Goal: Navigation & Orientation: Find specific page/section

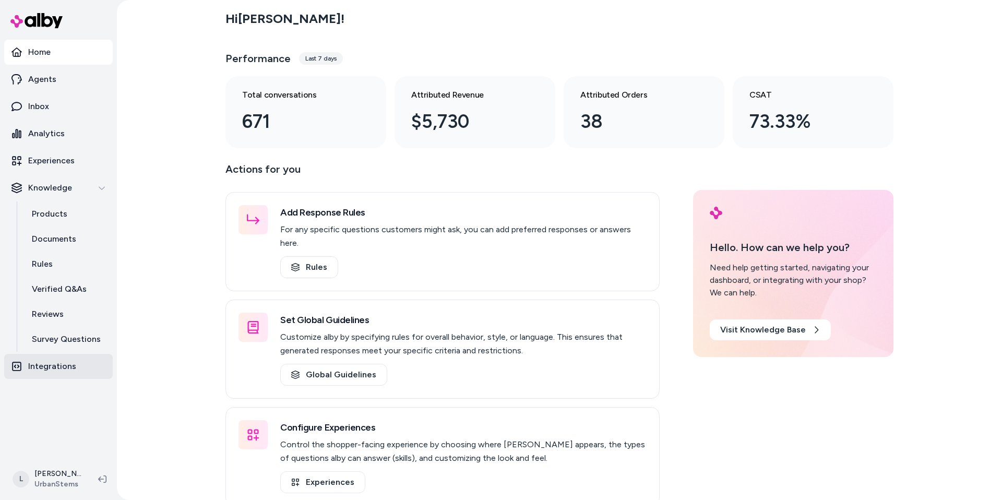
click at [70, 362] on p "Integrations" at bounding box center [52, 366] width 48 height 13
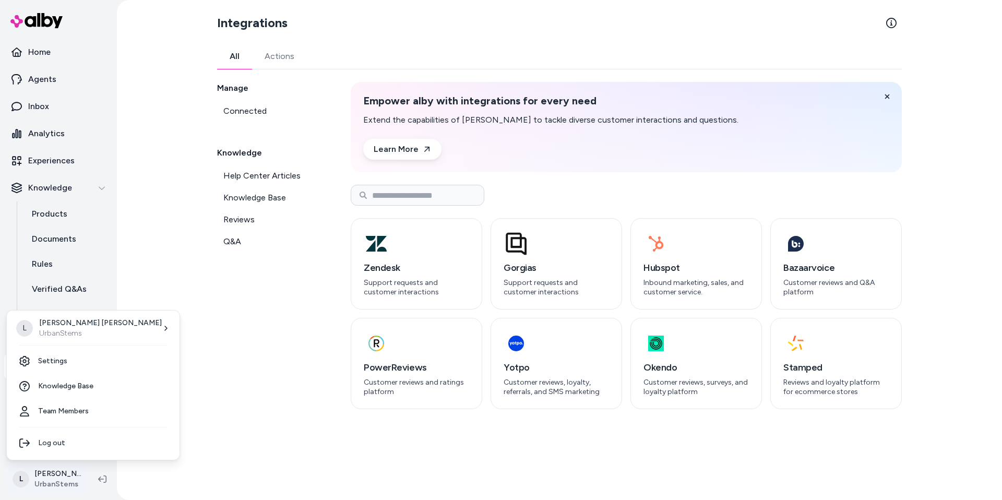
click at [55, 482] on html "Home Agents Inbox Analytics Experiences Knowledge Products Documents Rules Veri…" at bounding box center [501, 250] width 1002 height 500
click at [54, 481] on html "Home Agents Inbox Analytics Experiences Knowledge Products Documents Rules Veri…" at bounding box center [501, 250] width 1002 height 500
click at [54, 474] on html "Home Agents Inbox Analytics Experiences Knowledge Products Documents Rules Veri…" at bounding box center [501, 250] width 1002 height 500
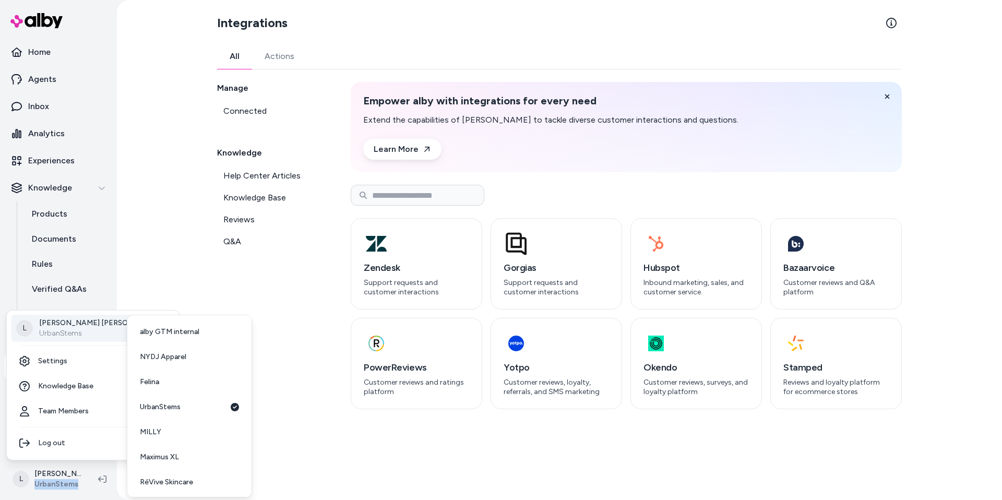
click at [75, 328] on p "UrbanStems" at bounding box center [100, 333] width 123 height 10
click at [167, 487] on link "RéVive Skincare" at bounding box center [189, 481] width 116 height 25
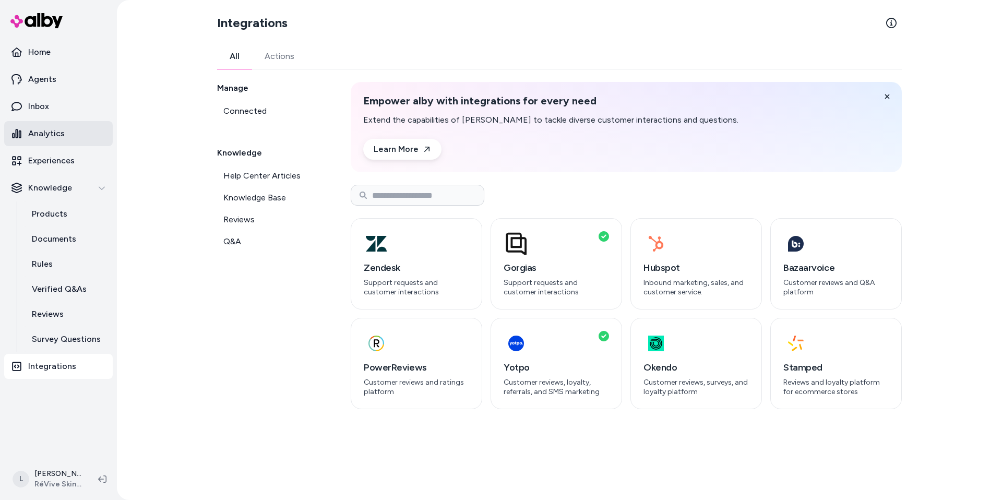
click at [45, 131] on p "Analytics" at bounding box center [46, 133] width 37 height 13
